Goal: Task Accomplishment & Management: Manage account settings

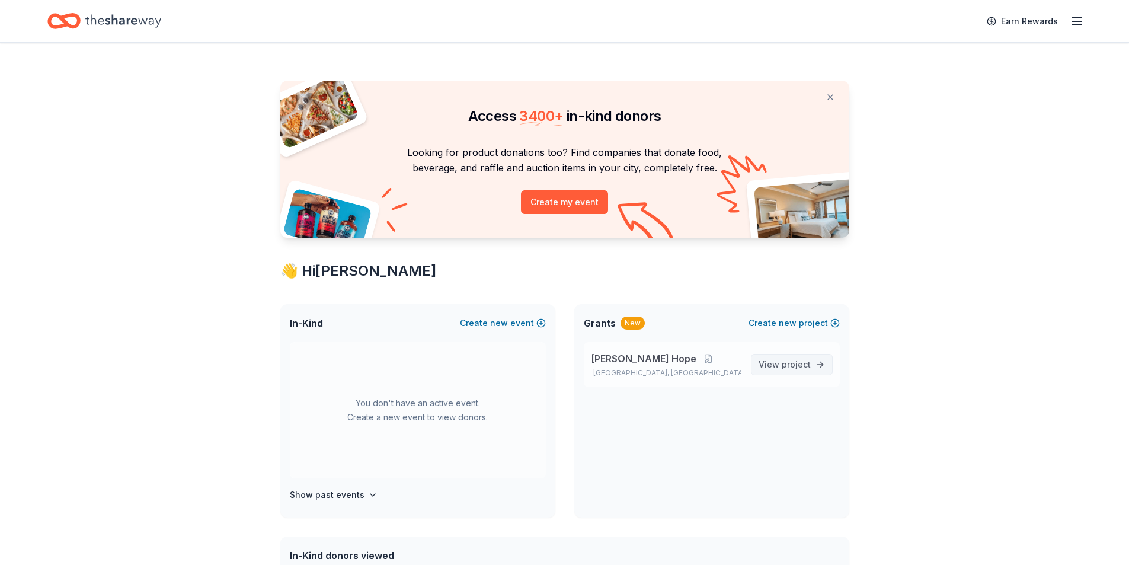
click at [793, 366] on span "project" at bounding box center [796, 364] width 29 height 10
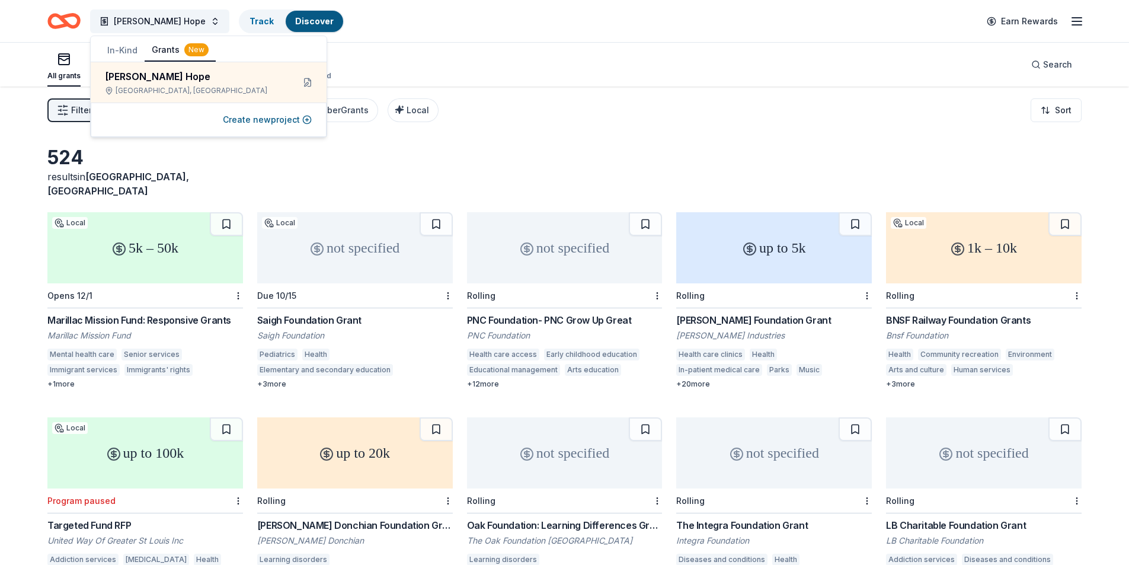
click at [500, 22] on div "[PERSON_NAME] Hope Track Discover Earn Rewards" at bounding box center [564, 21] width 1035 height 28
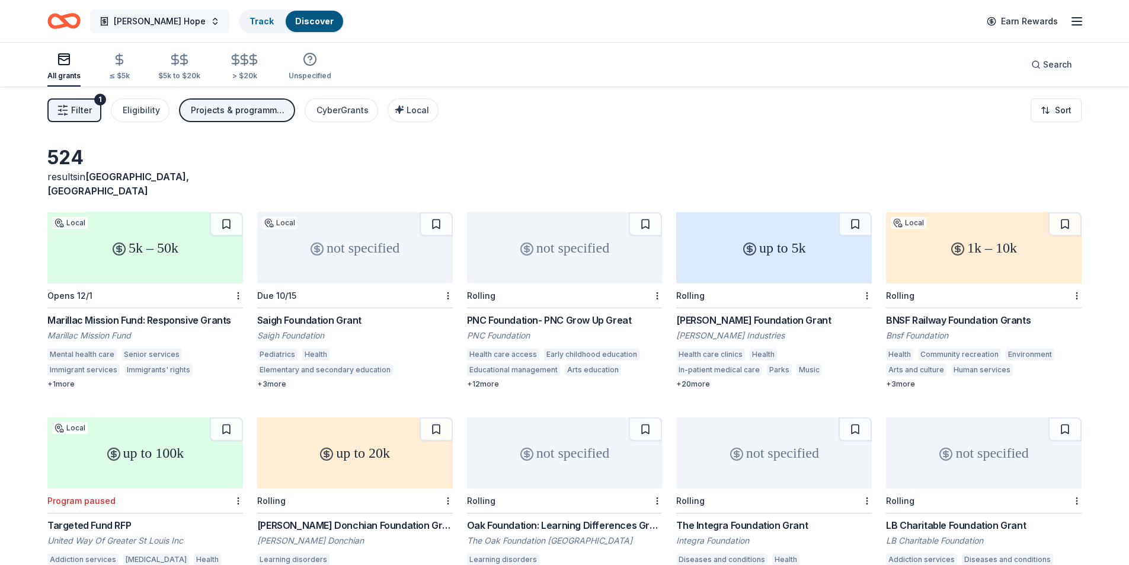
click at [142, 20] on span "[PERSON_NAME] Hope" at bounding box center [160, 21] width 92 height 14
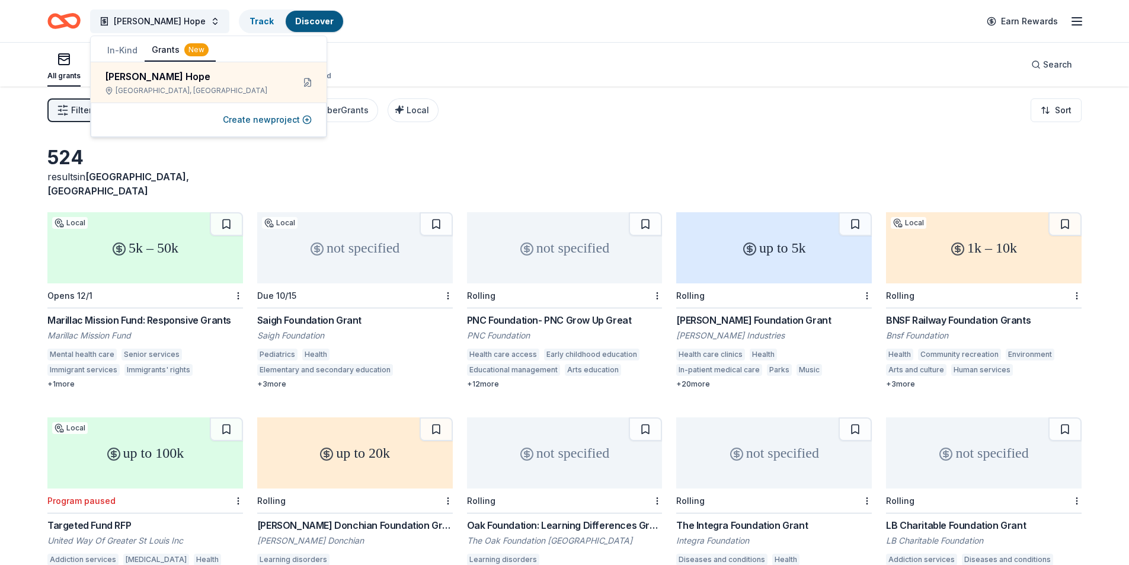
click at [63, 21] on icon "Home" at bounding box center [69, 21] width 18 height 12
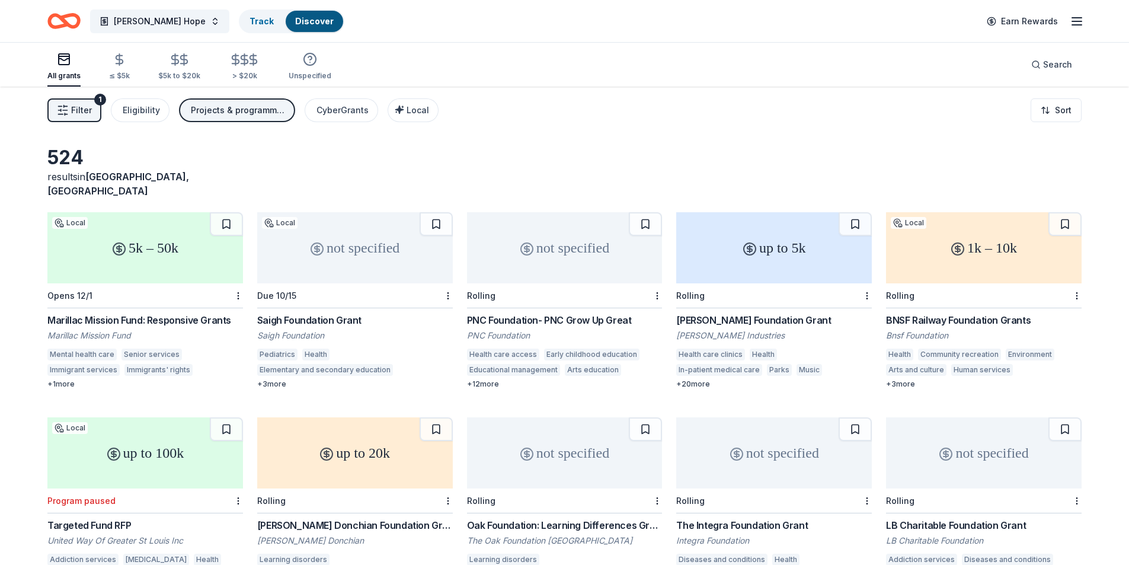
click at [66, 17] on icon "Home" at bounding box center [69, 21] width 18 height 12
click at [68, 18] on icon "Home" at bounding box center [63, 21] width 33 height 28
click at [133, 14] on span "[PERSON_NAME] Hope" at bounding box center [160, 21] width 92 height 14
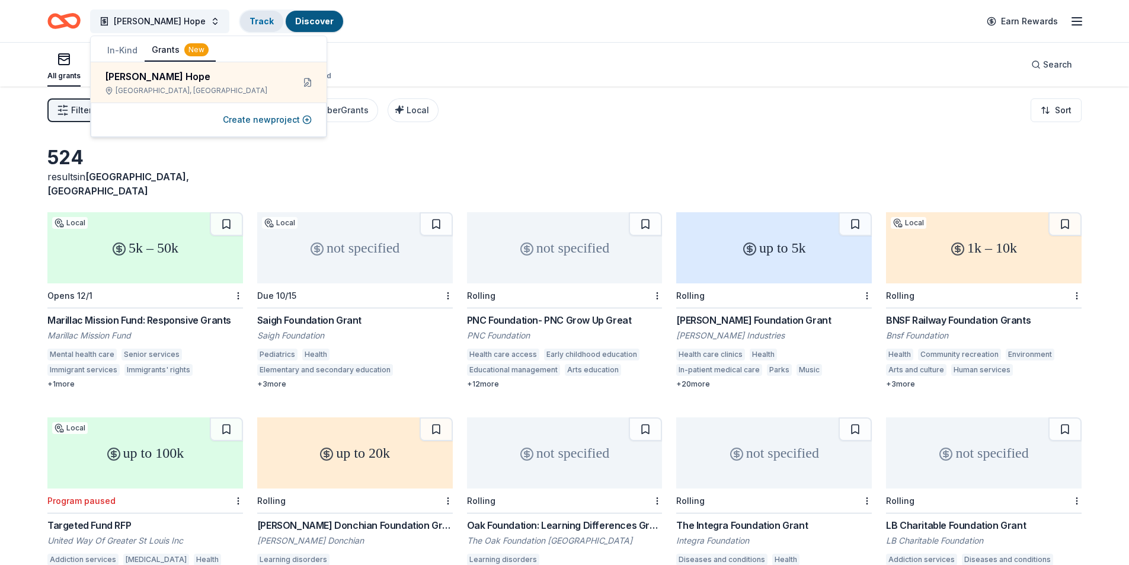
click at [261, 18] on link "Track" at bounding box center [262, 21] width 24 height 10
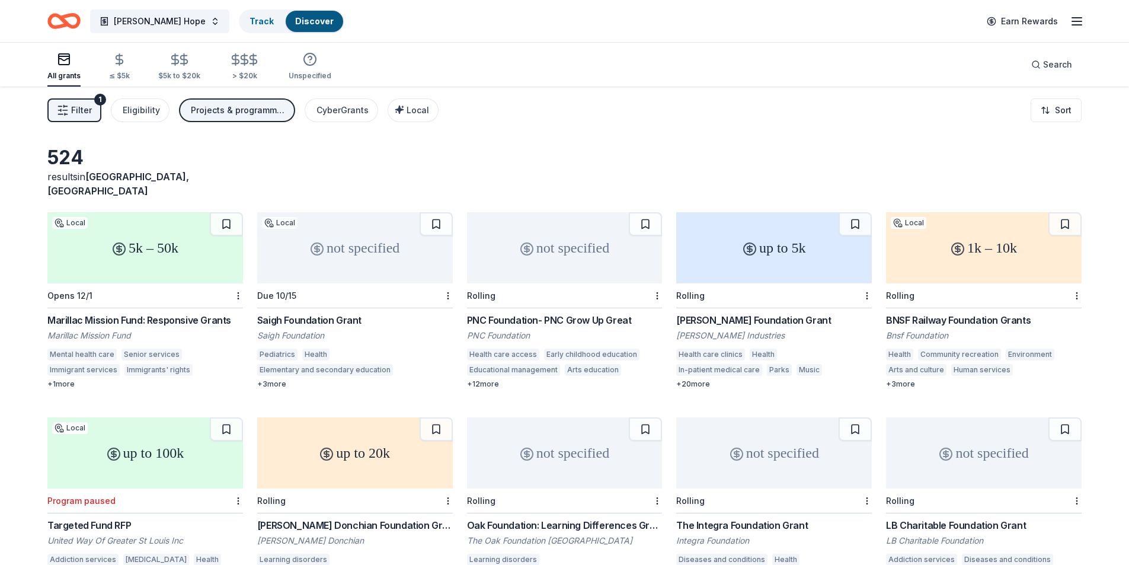
click at [87, 104] on span "Filter" at bounding box center [81, 110] width 21 height 14
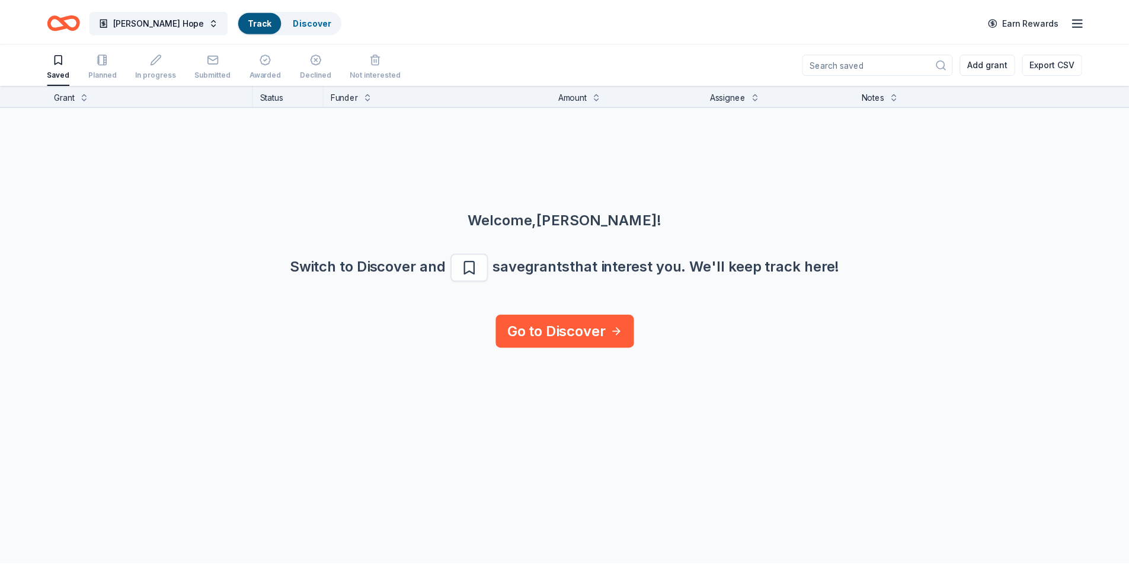
scroll to position [1, 0]
click at [1076, 21] on line "button" at bounding box center [1077, 21] width 9 height 0
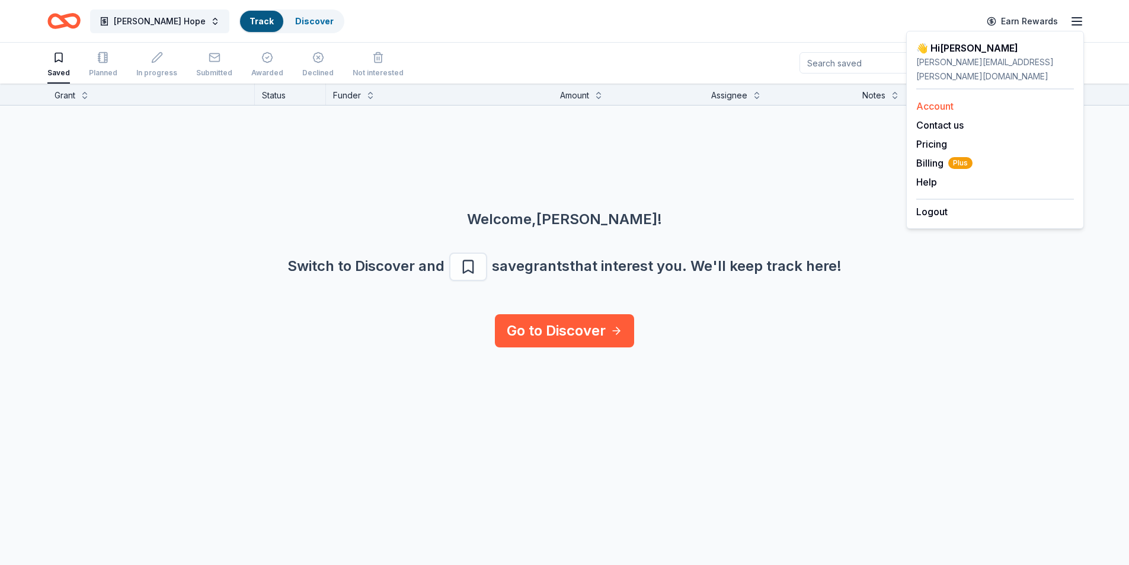
click at [936, 100] on link "Account" at bounding box center [935, 106] width 37 height 12
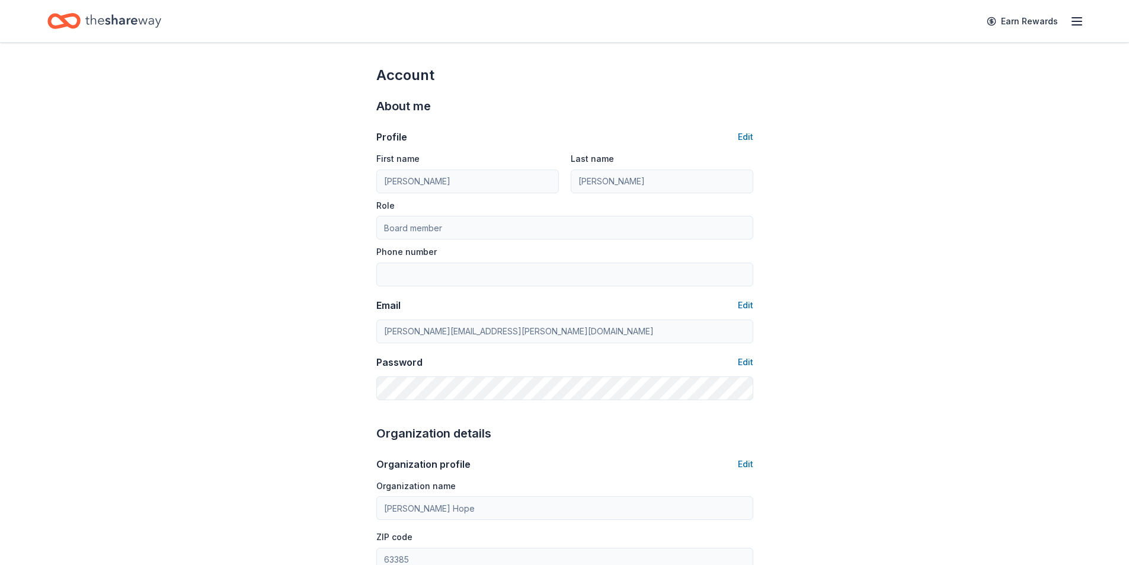
click at [78, 18] on icon "Home" at bounding box center [69, 21] width 18 height 12
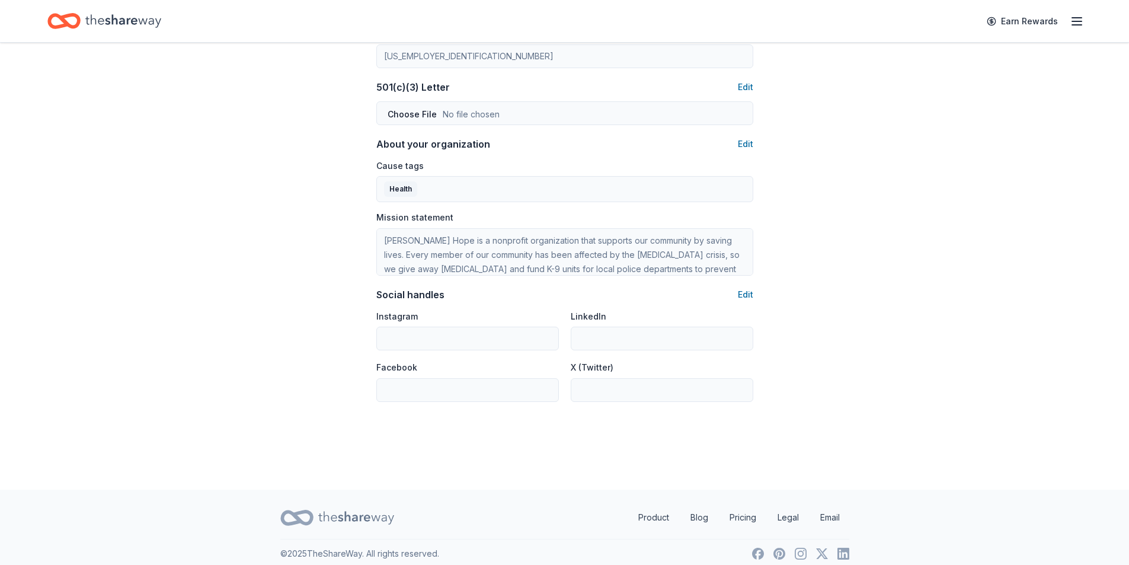
scroll to position [623, 0]
